Goal: Find specific page/section: Find specific page/section

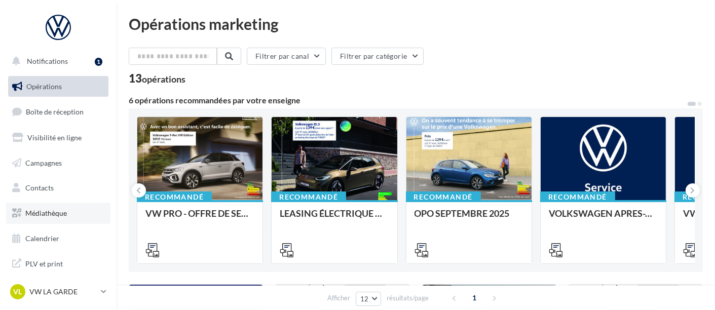
click at [68, 215] on link "Médiathèque" at bounding box center [58, 213] width 104 height 21
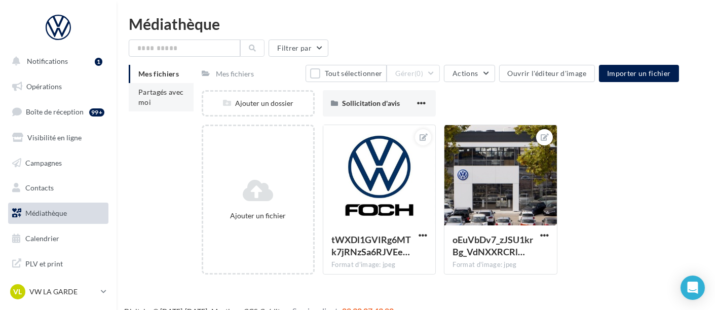
click at [144, 88] on span "Partagés avec moi" at bounding box center [161, 97] width 46 height 19
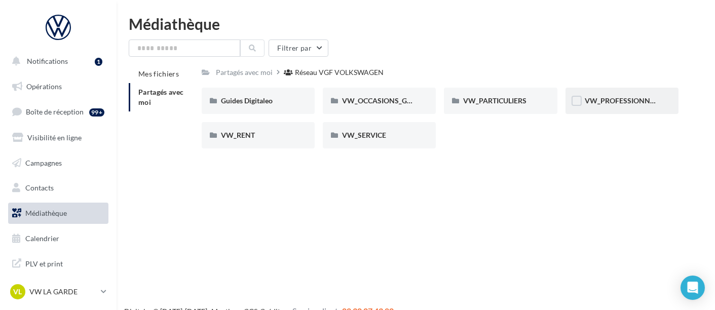
click at [615, 109] on div "VW_PROFESSIONNELS" at bounding box center [621, 101] width 113 height 26
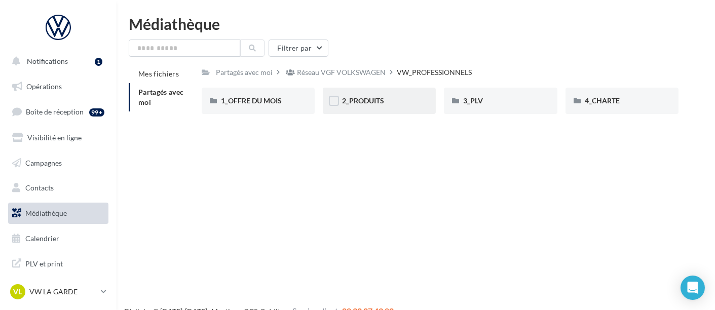
click at [361, 106] on div "2_PRODUITS" at bounding box center [379, 101] width 113 height 26
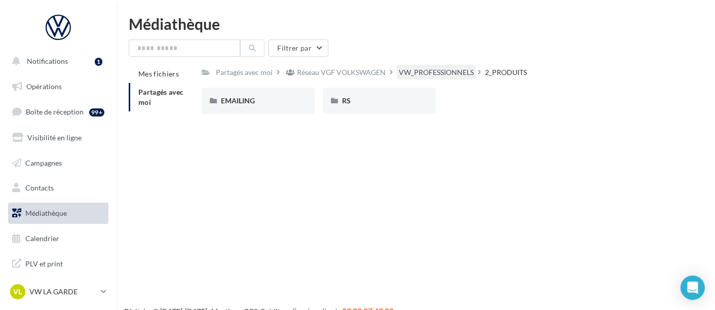
click at [434, 76] on div "VW_PROFESSIONNELS" at bounding box center [436, 72] width 75 height 10
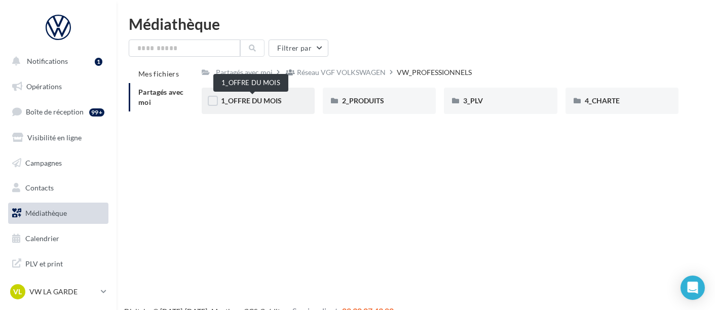
click at [260, 102] on span "1_OFFRE DU MOIS" at bounding box center [251, 100] width 61 height 9
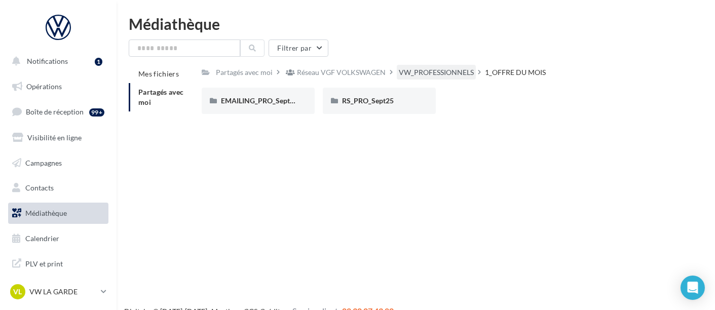
click at [428, 67] on div "VW_PROFESSIONNELS" at bounding box center [436, 72] width 75 height 10
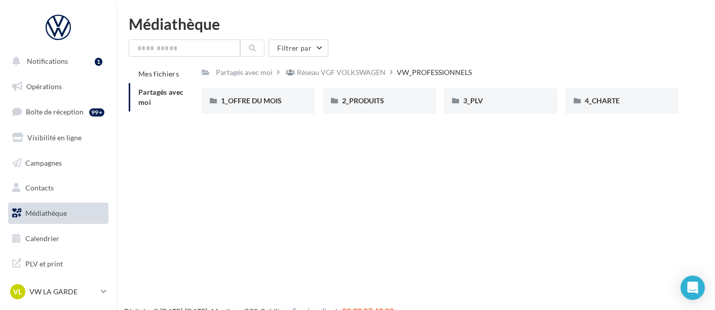
click at [83, 210] on link "Médiathèque" at bounding box center [58, 213] width 104 height 21
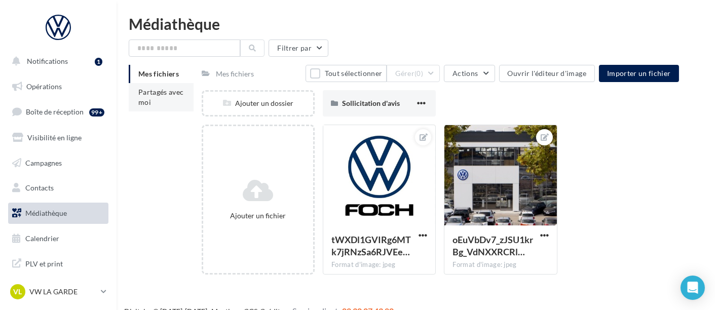
click at [162, 88] on span "Partagés avec moi" at bounding box center [161, 97] width 46 height 19
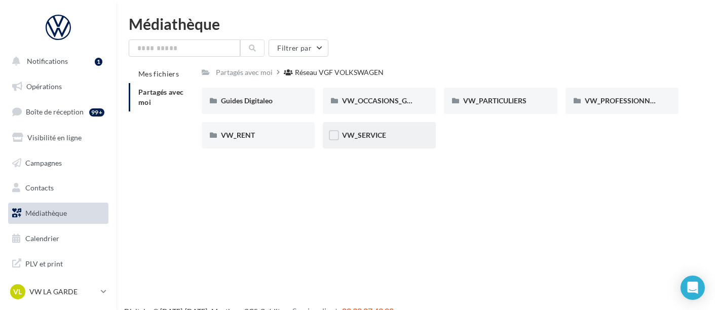
click at [343, 141] on div "VW_SERVICE" at bounding box center [379, 135] width 113 height 26
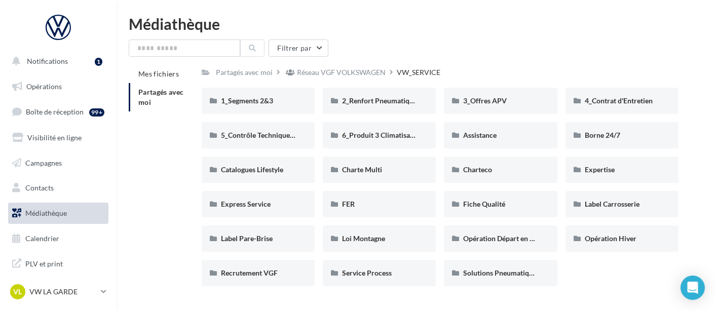
scroll to position [28, 0]
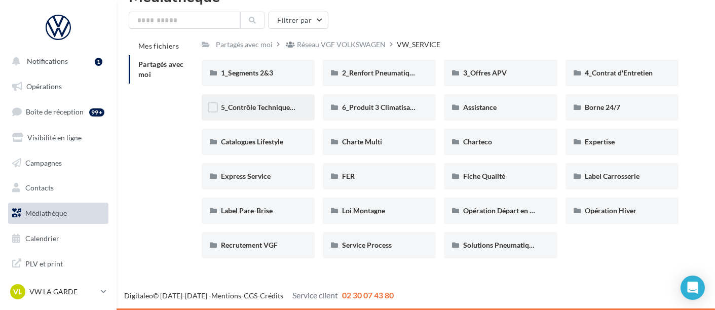
click at [279, 113] on div "5_Contrôle Technique offert" at bounding box center [258, 107] width 113 height 26
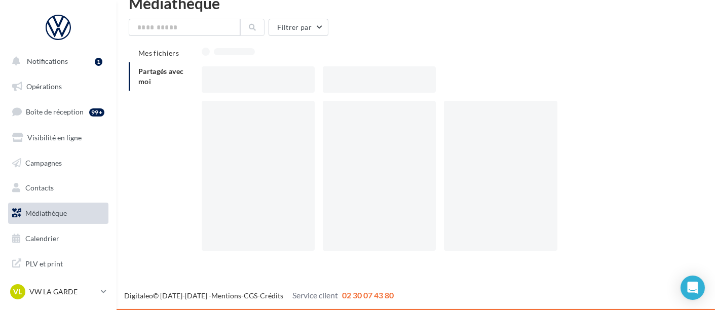
scroll to position [16, 0]
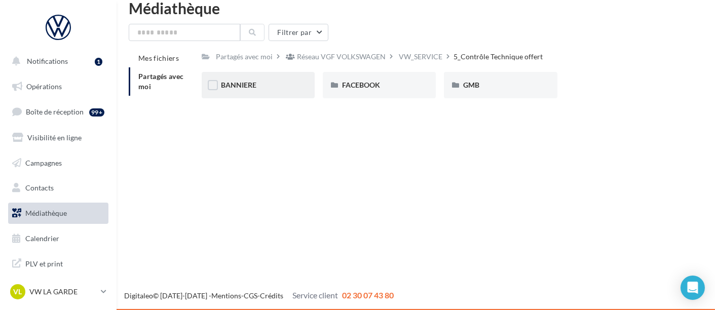
click at [267, 90] on div "BANNIERE" at bounding box center [258, 85] width 113 height 26
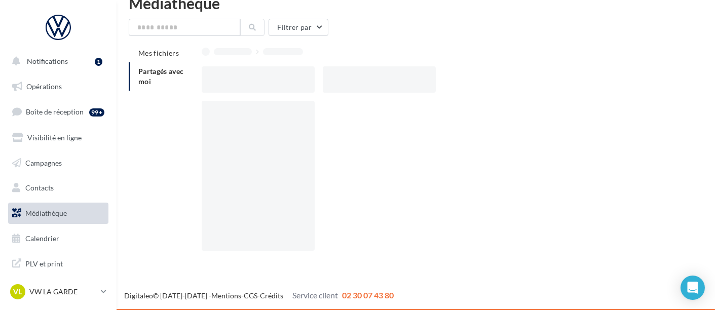
scroll to position [16, 0]
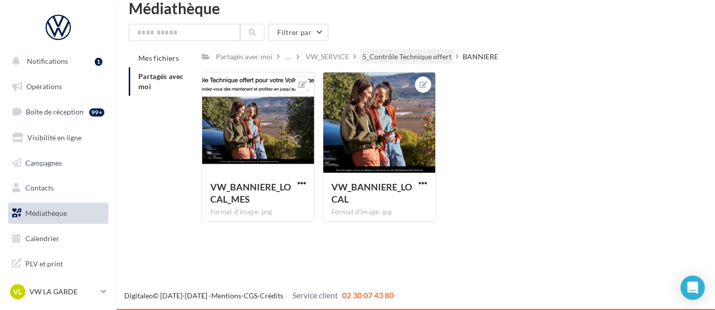
click at [424, 53] on div "5_Contrôle Technique offert" at bounding box center [406, 57] width 89 height 10
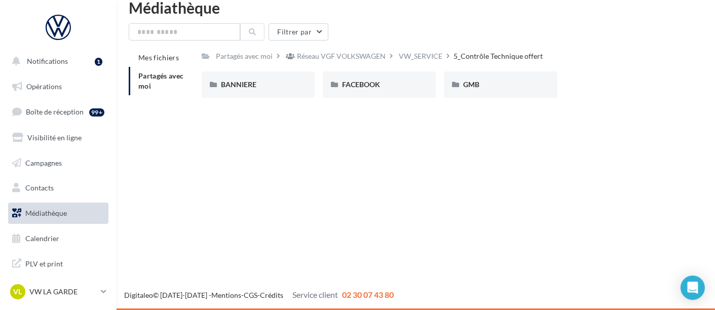
scroll to position [16, 0]
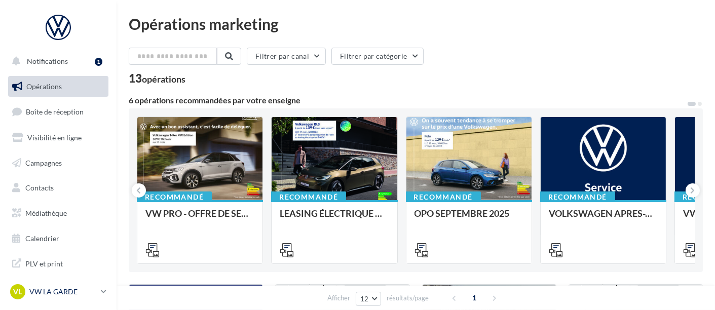
click at [32, 288] on p "VW LA GARDE" at bounding box center [62, 292] width 67 height 10
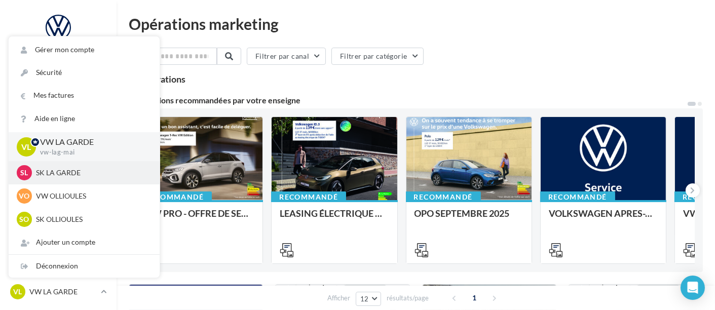
click at [74, 178] on div "SL SK LA GARDE sk-laga-mai" at bounding box center [84, 172] width 135 height 15
